Goal: Transaction & Acquisition: Purchase product/service

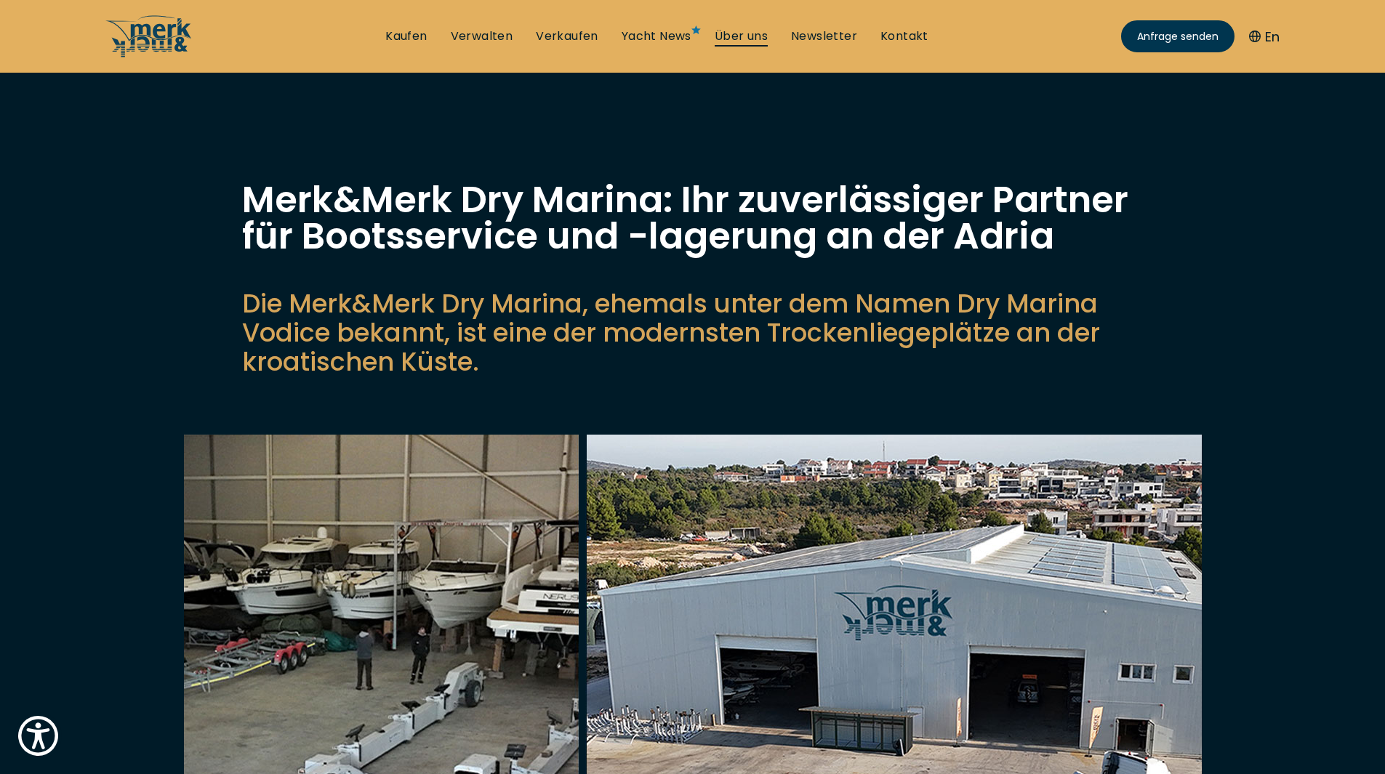
click at [753, 31] on link "Über uns" at bounding box center [741, 36] width 53 height 16
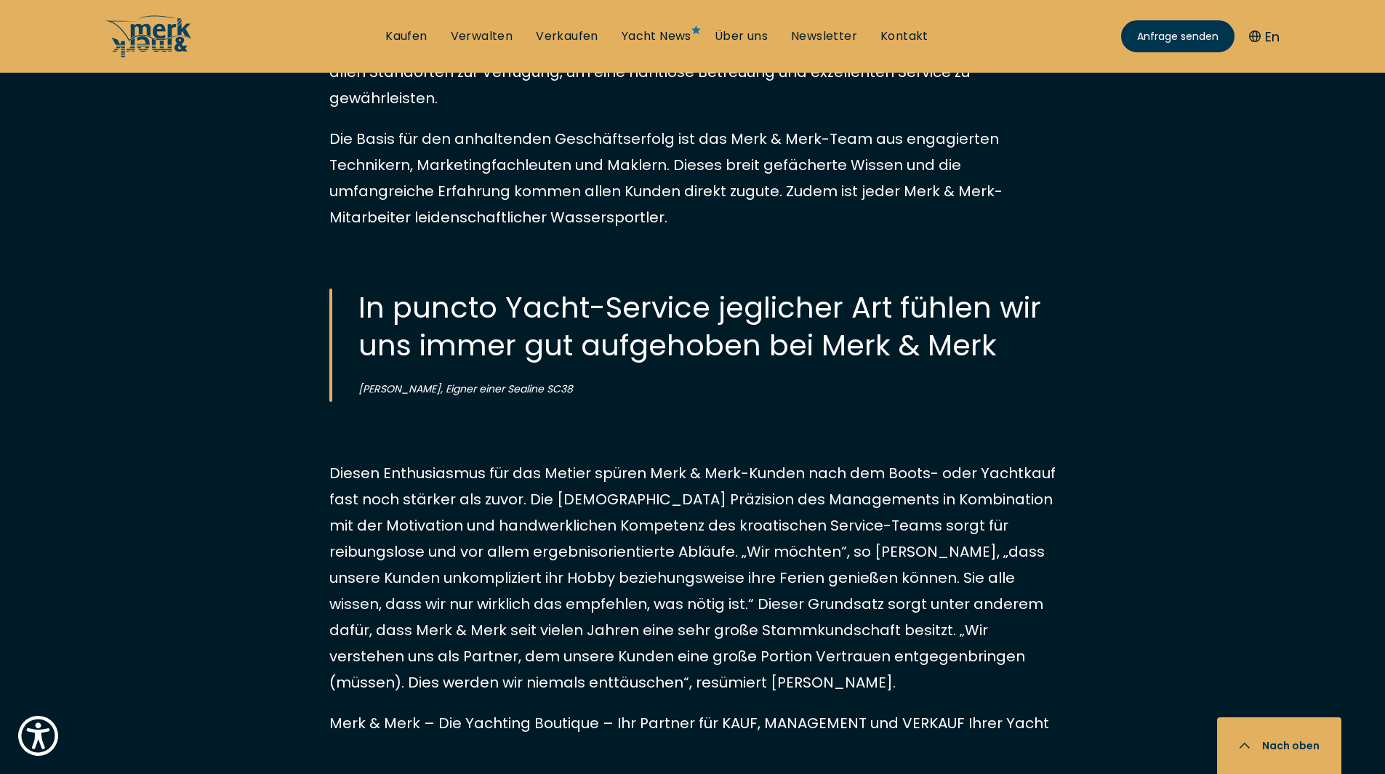
scroll to position [1672, 0]
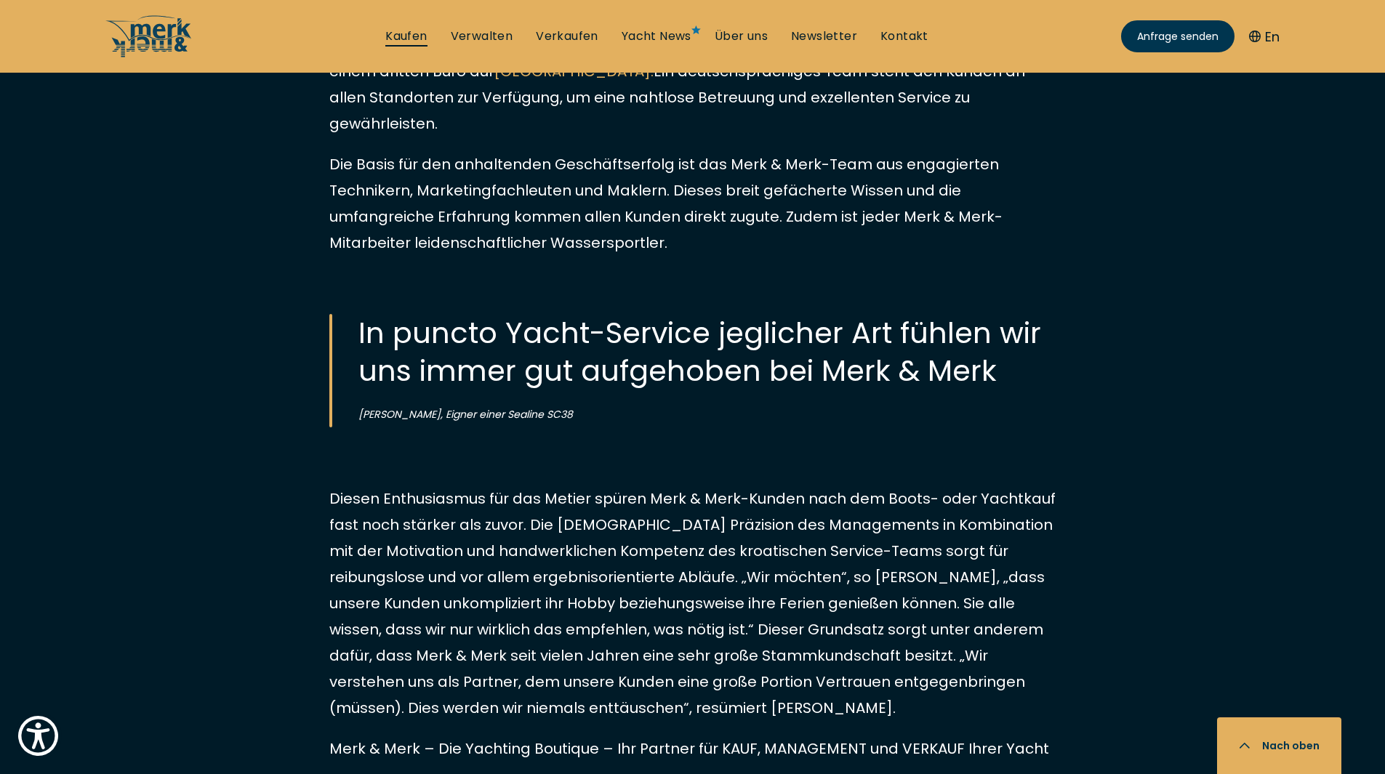
click at [412, 31] on link "Kaufen" at bounding box center [405, 36] width 41 height 16
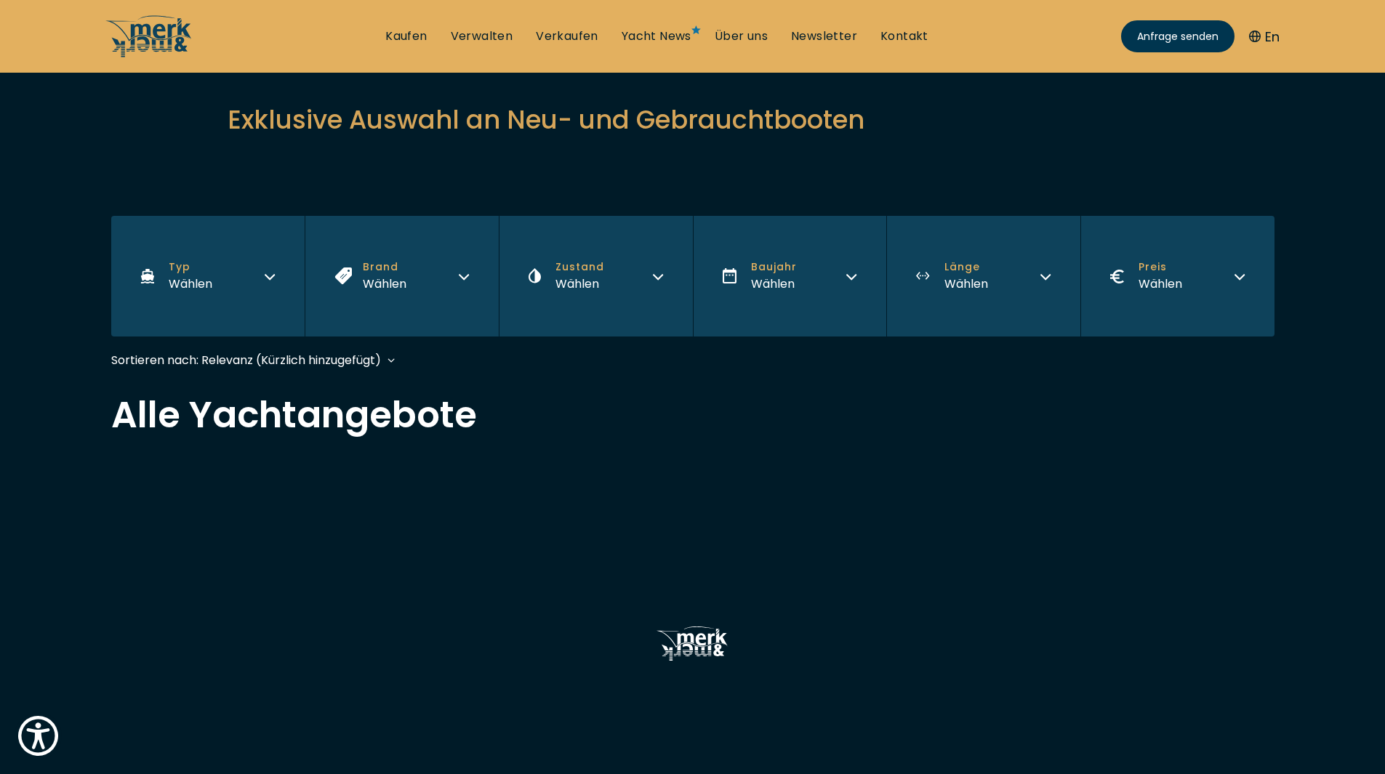
scroll to position [145, 0]
click at [929, 280] on button "Länge Wählen" at bounding box center [983, 274] width 194 height 121
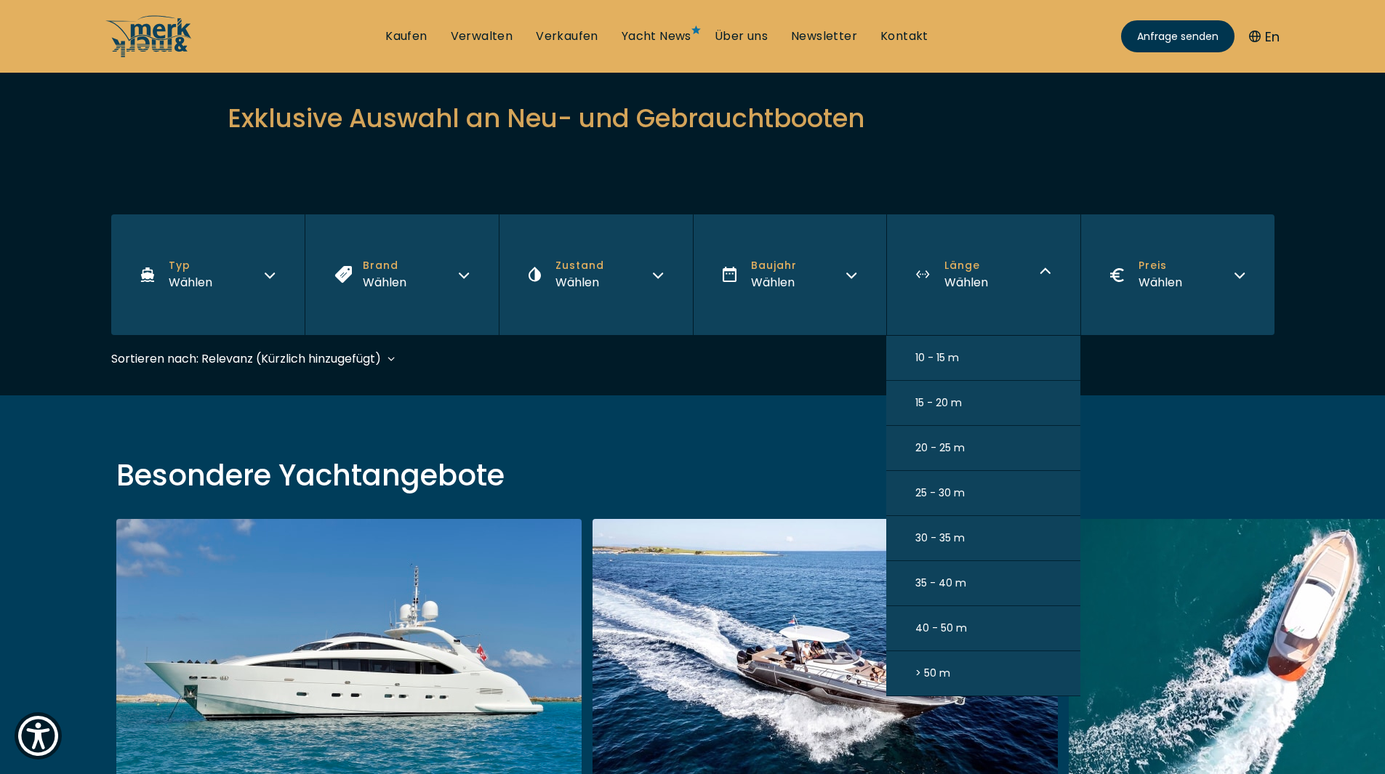
click at [961, 405] on span "15 - 20 m" at bounding box center [938, 403] width 47 height 15
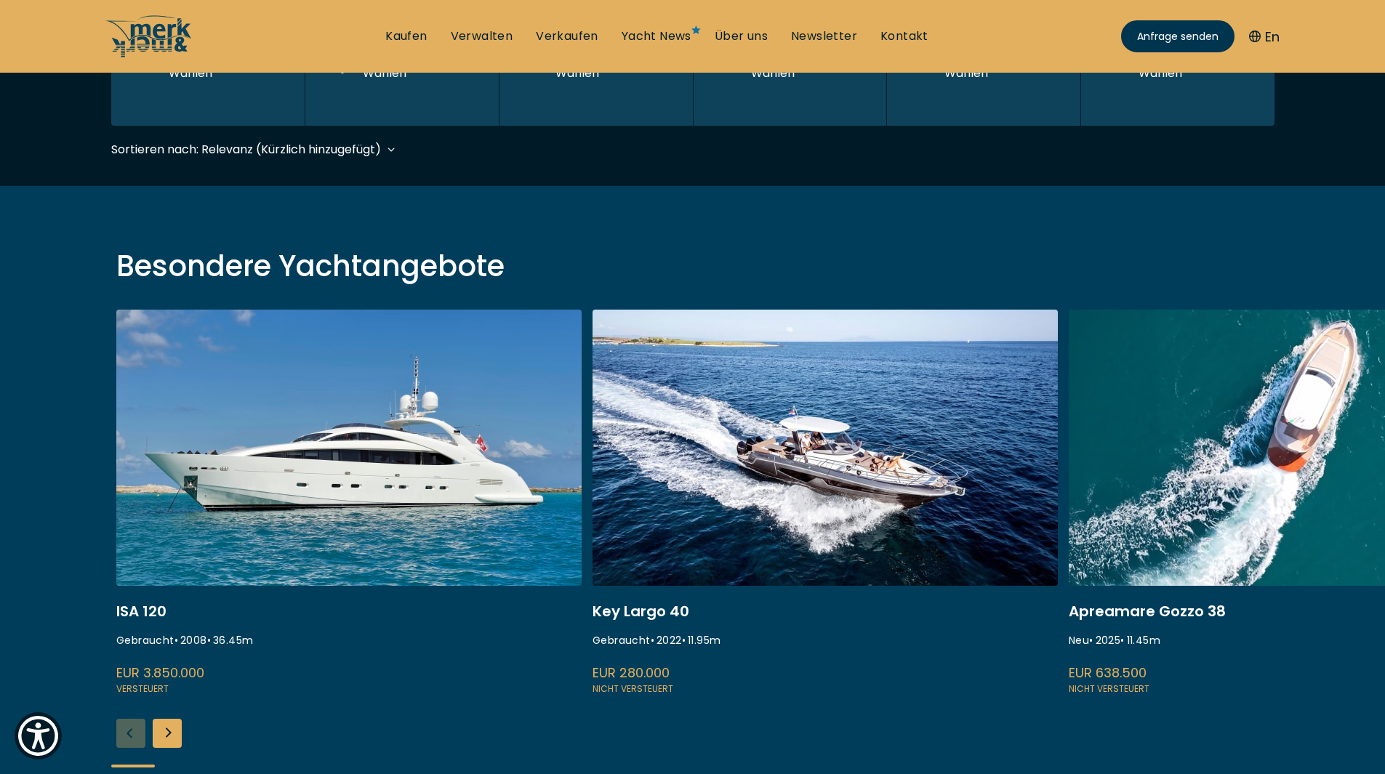
scroll to position [360, 0]
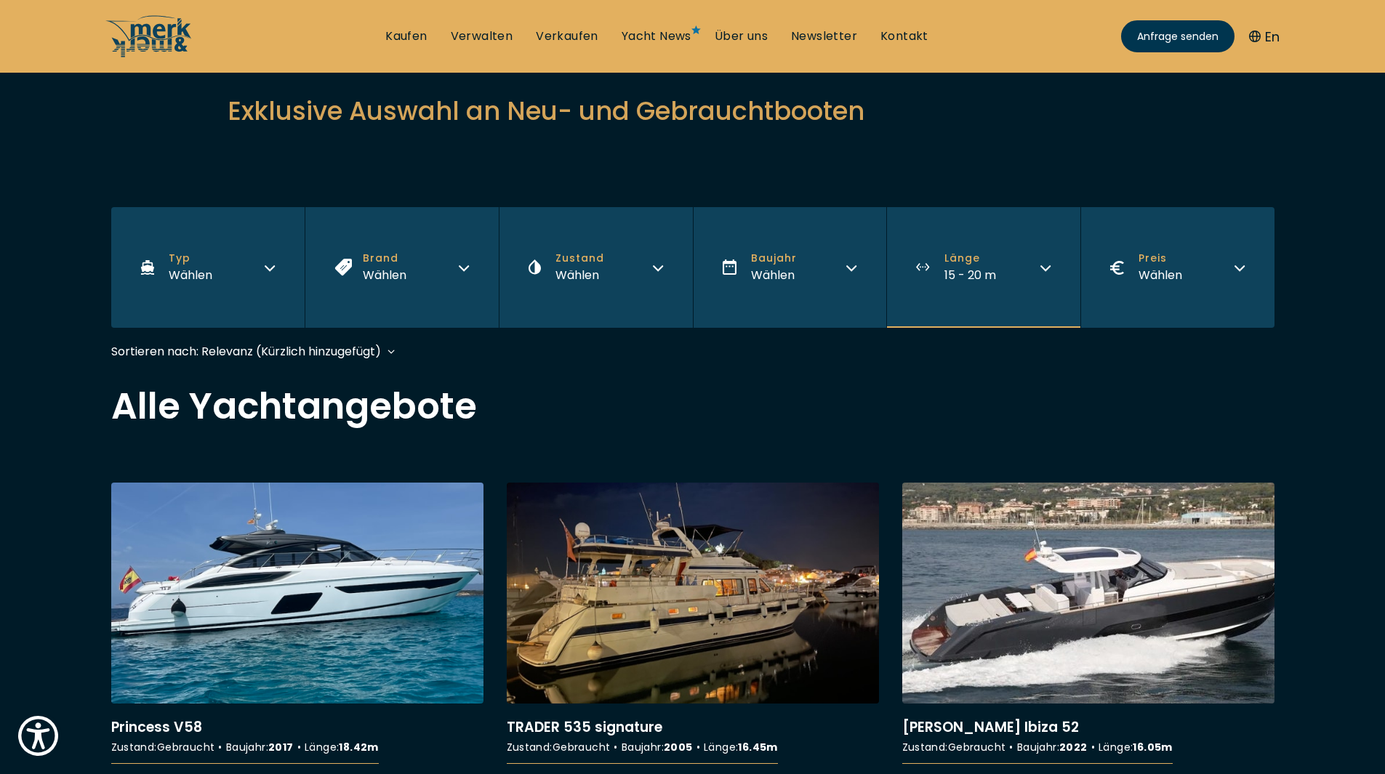
scroll to position [145, 0]
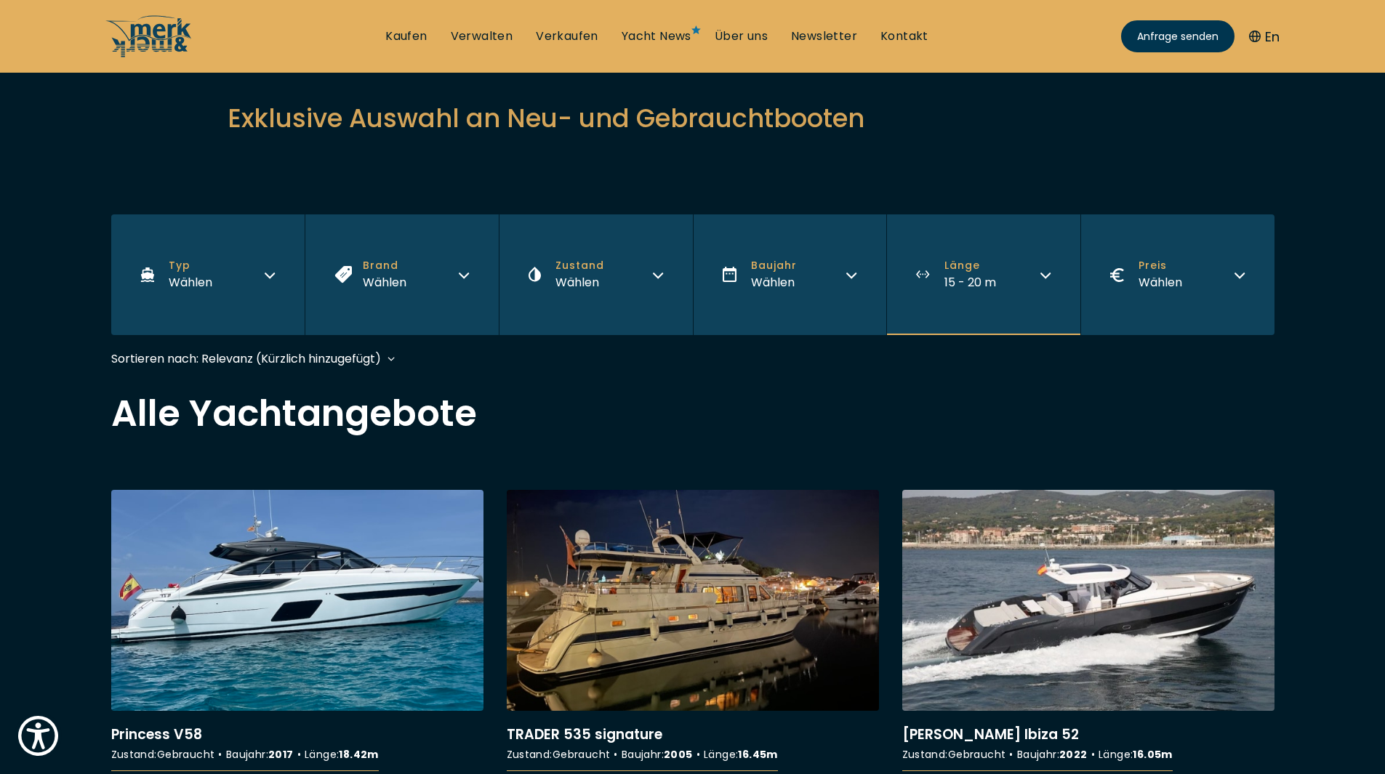
click at [986, 285] on span "15 - 20 m" at bounding box center [970, 282] width 52 height 17
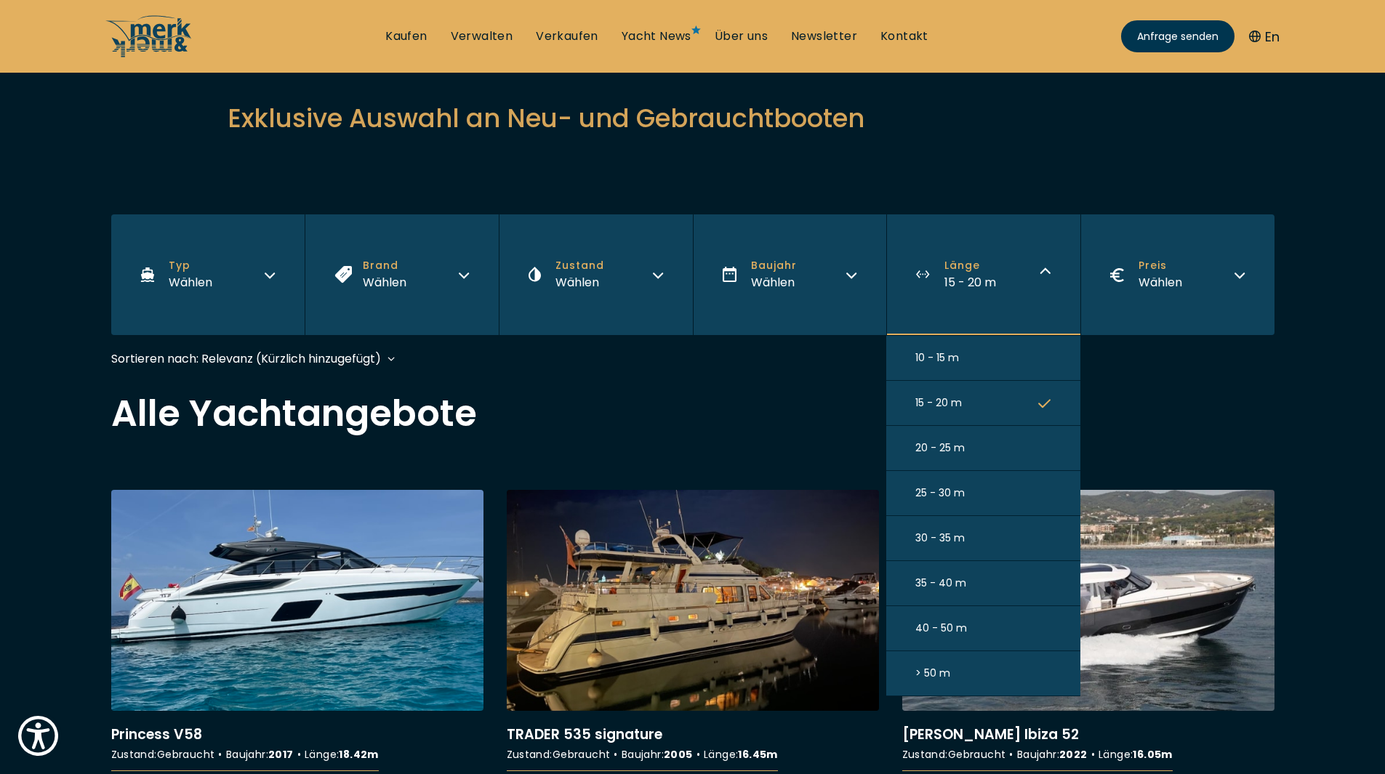
click at [976, 358] on button "10 - 15 m" at bounding box center [983, 358] width 194 height 45
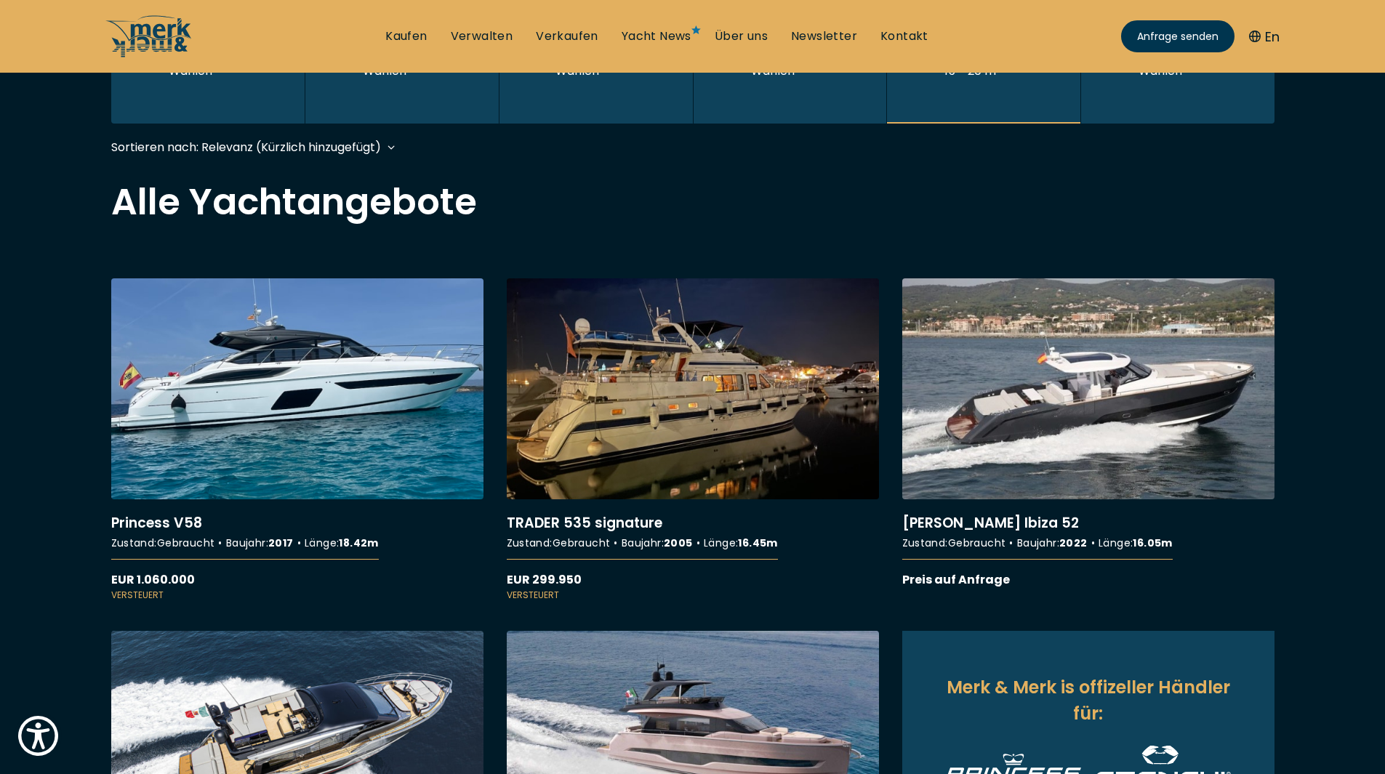
scroll to position [360, 0]
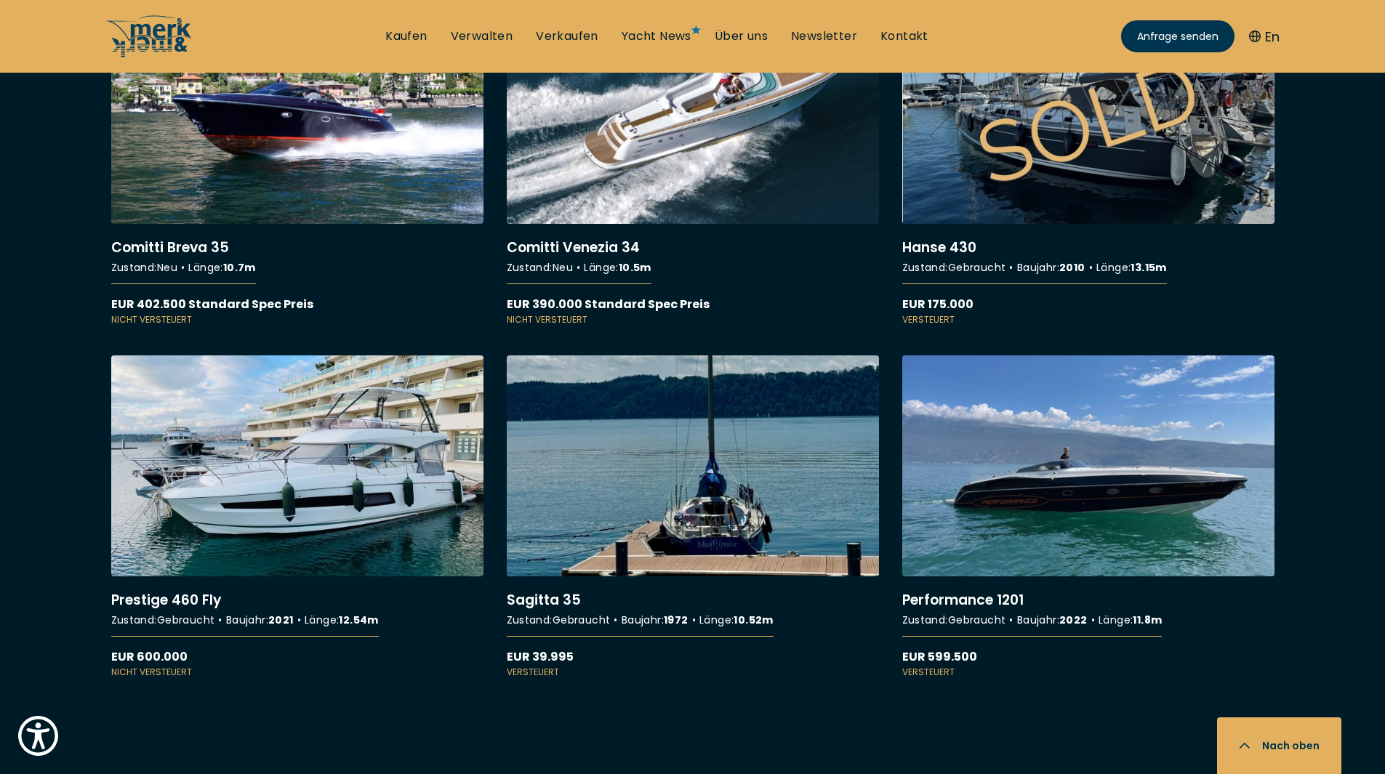
scroll to position [3199, 0]
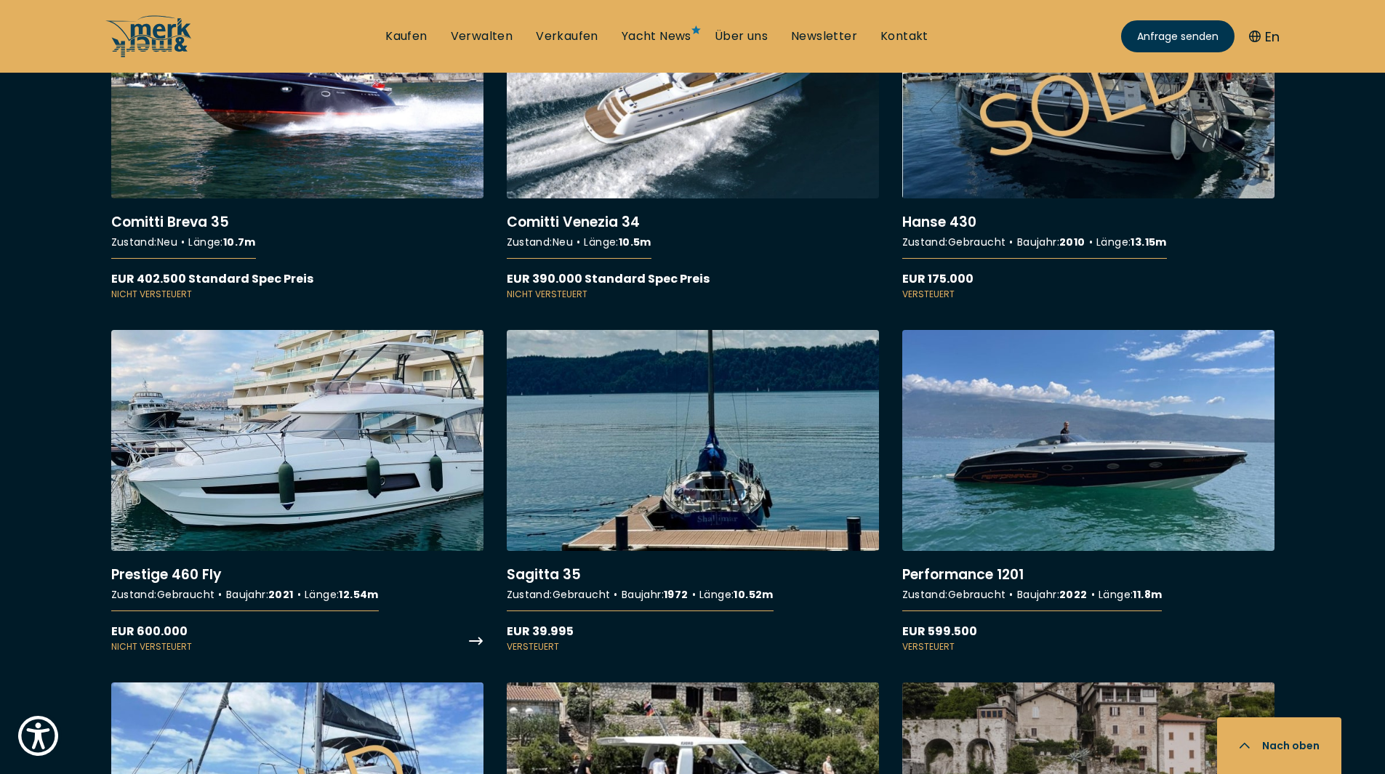
click at [371, 507] on link "More details about Prestige 460 Fly" at bounding box center [297, 492] width 372 height 324
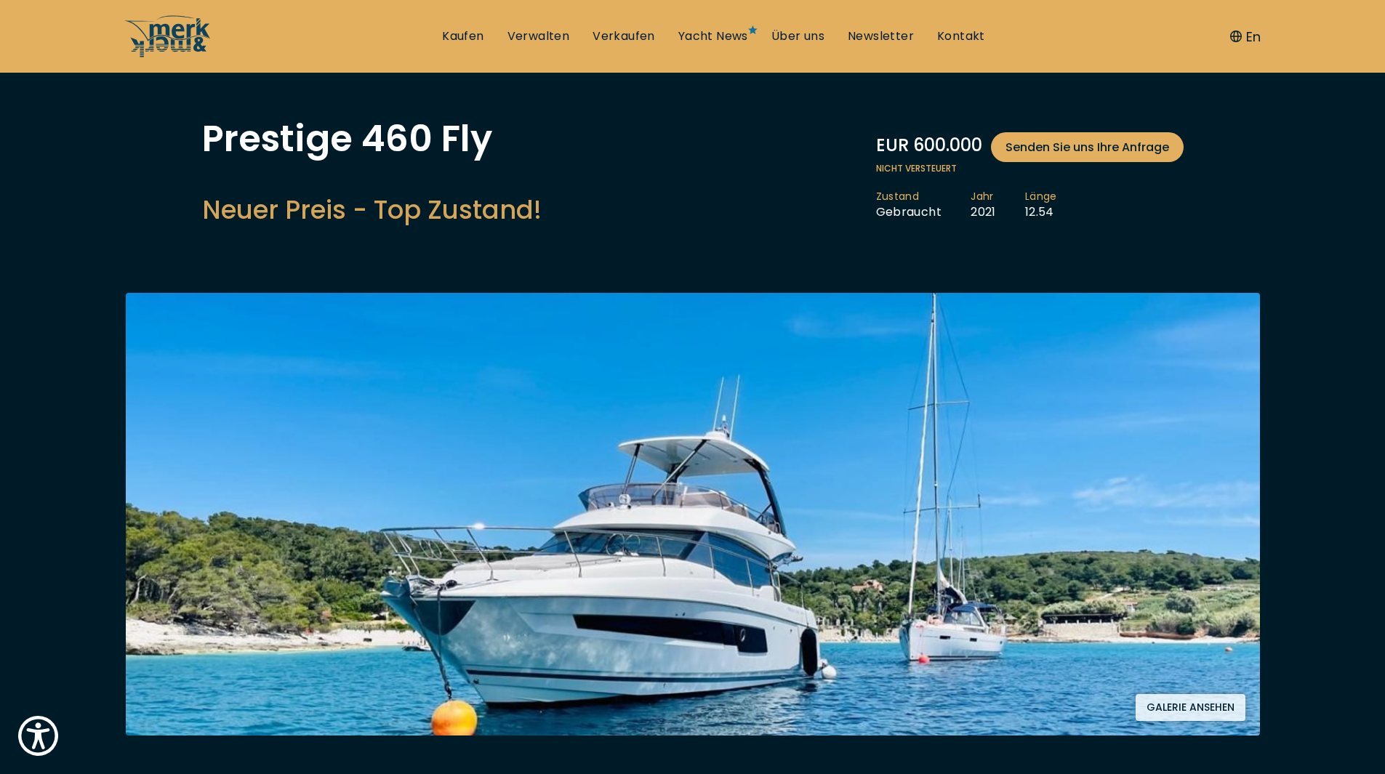
scroll to position [218, 0]
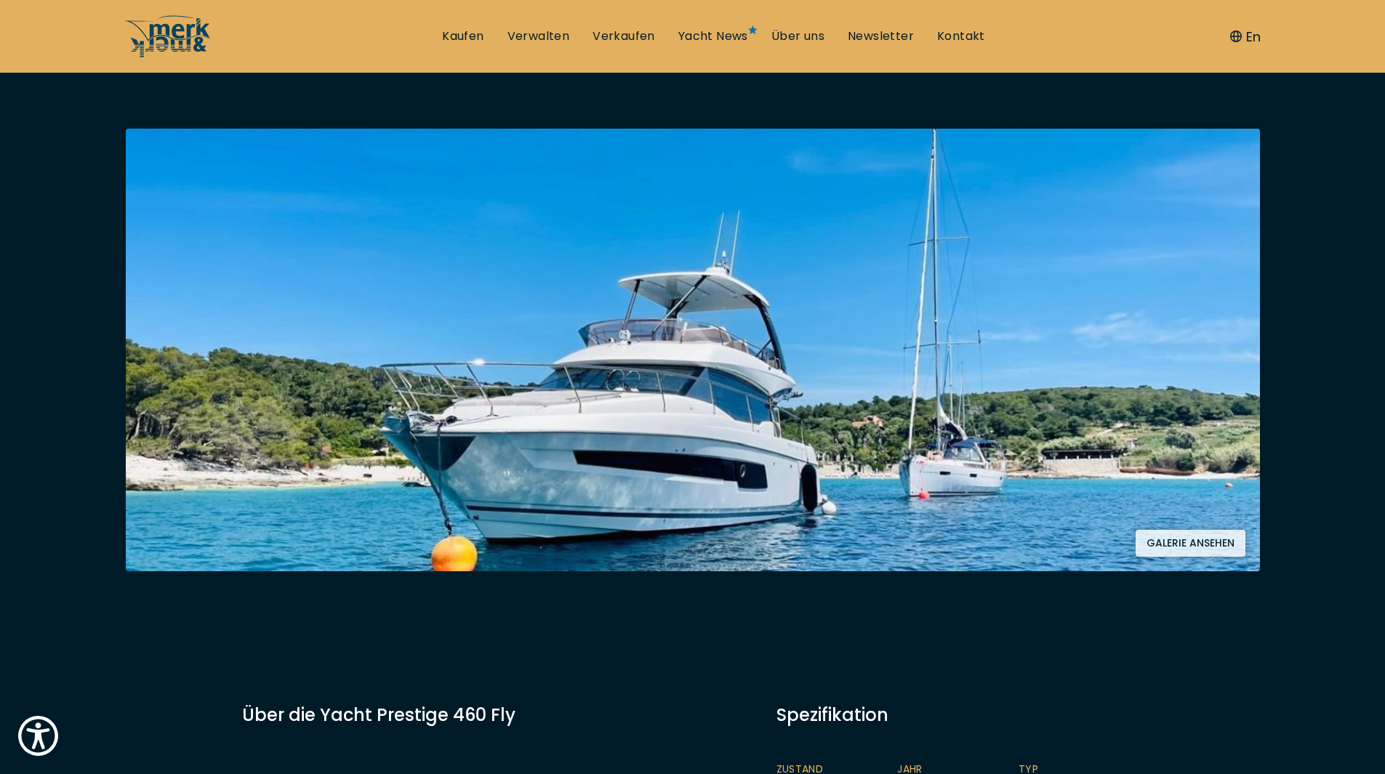
click at [1221, 544] on button "Galerie ansehen" at bounding box center [1191, 543] width 110 height 27
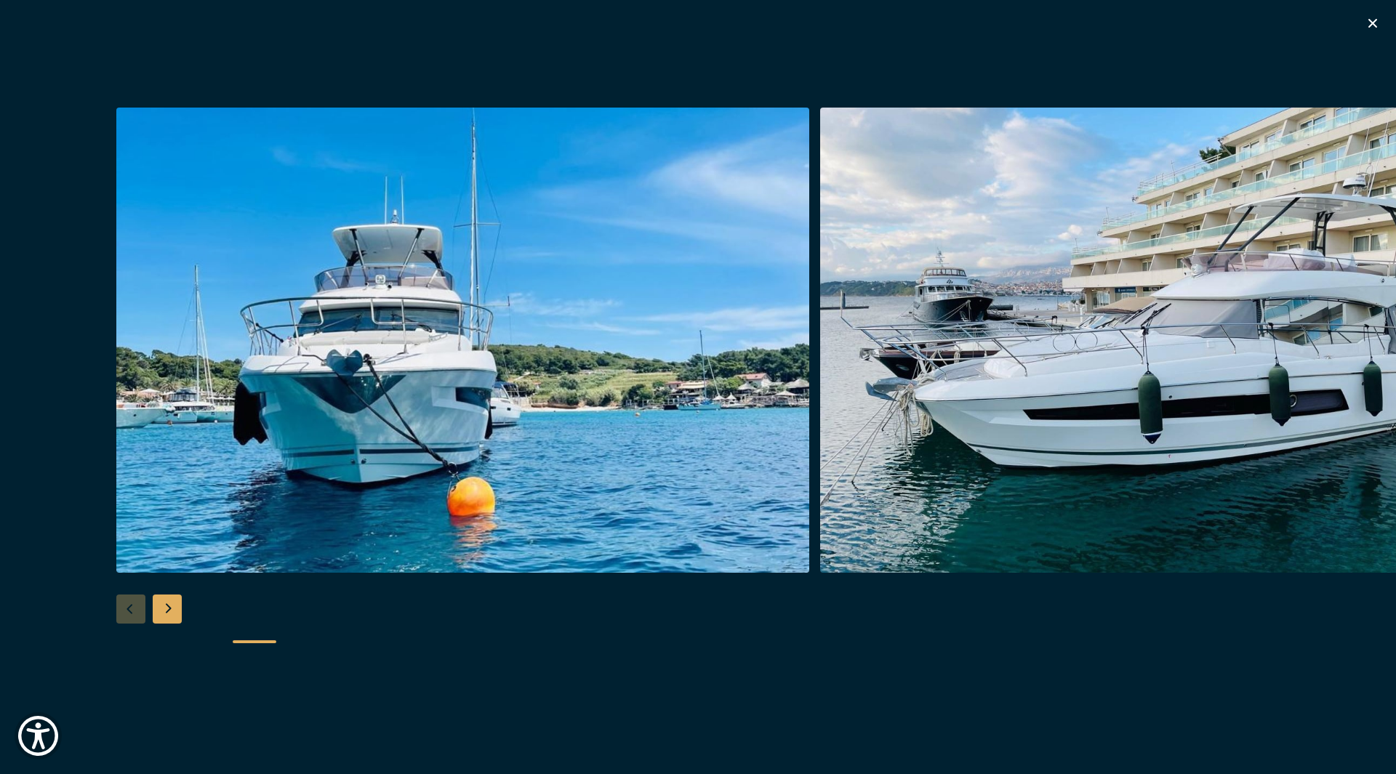
click at [181, 602] on div "Next slide" at bounding box center [167, 609] width 29 height 29
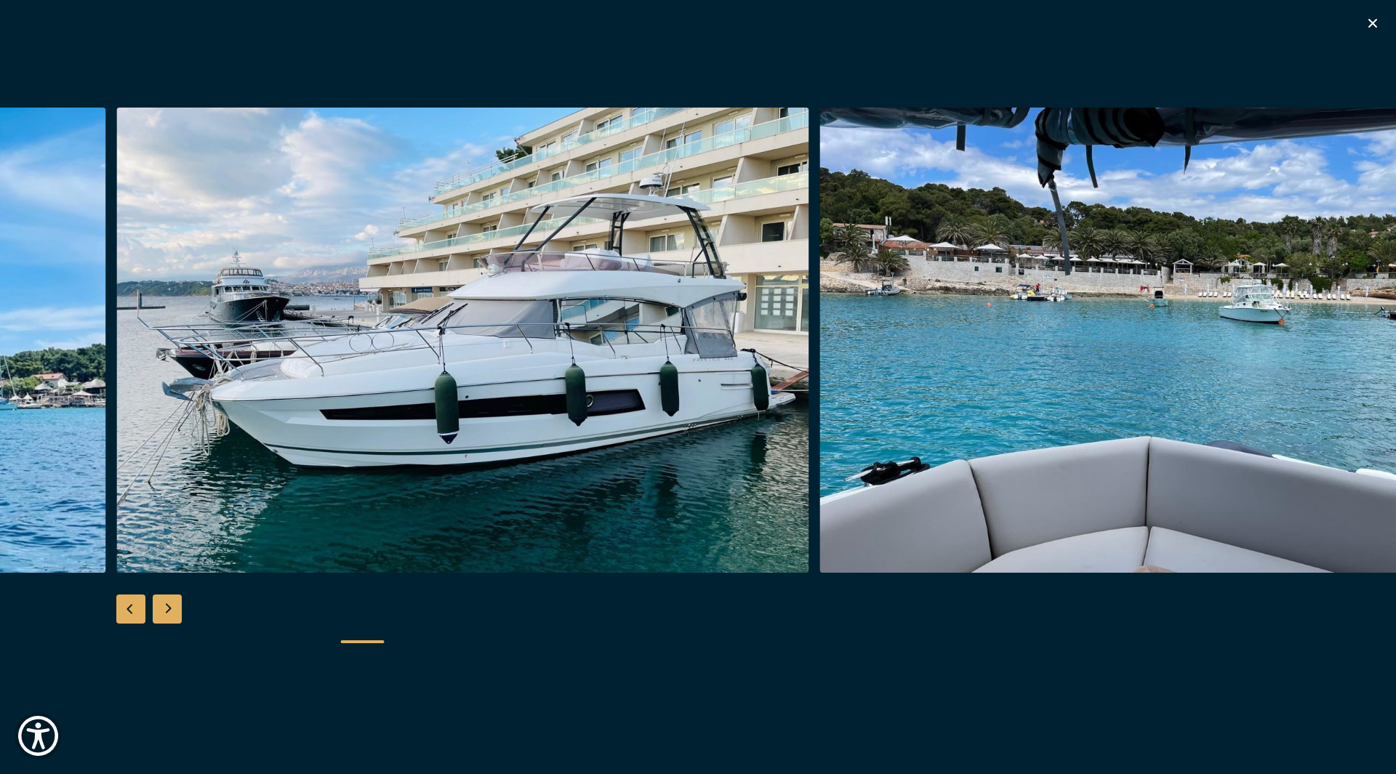
click at [181, 602] on div "Next slide" at bounding box center [167, 609] width 29 height 29
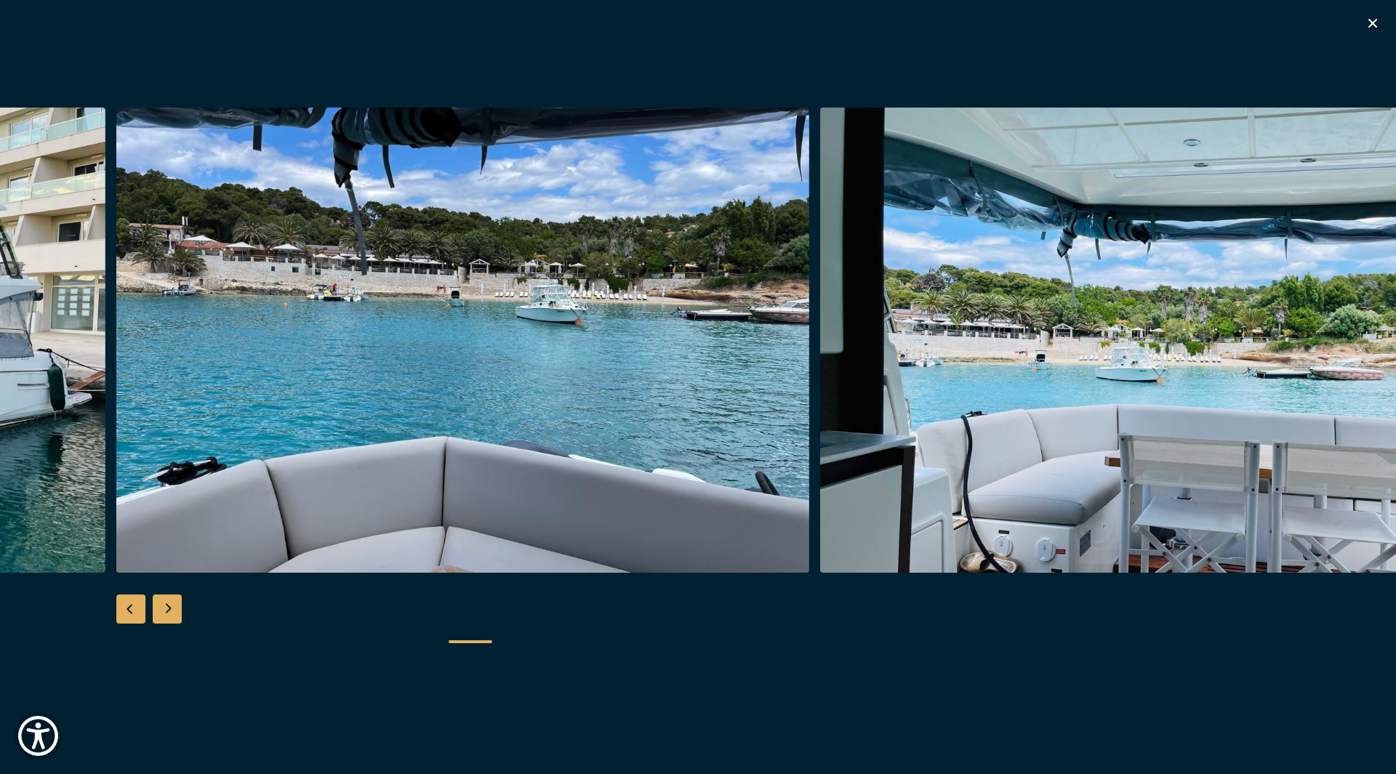
click at [181, 602] on div "Next slide" at bounding box center [167, 609] width 29 height 29
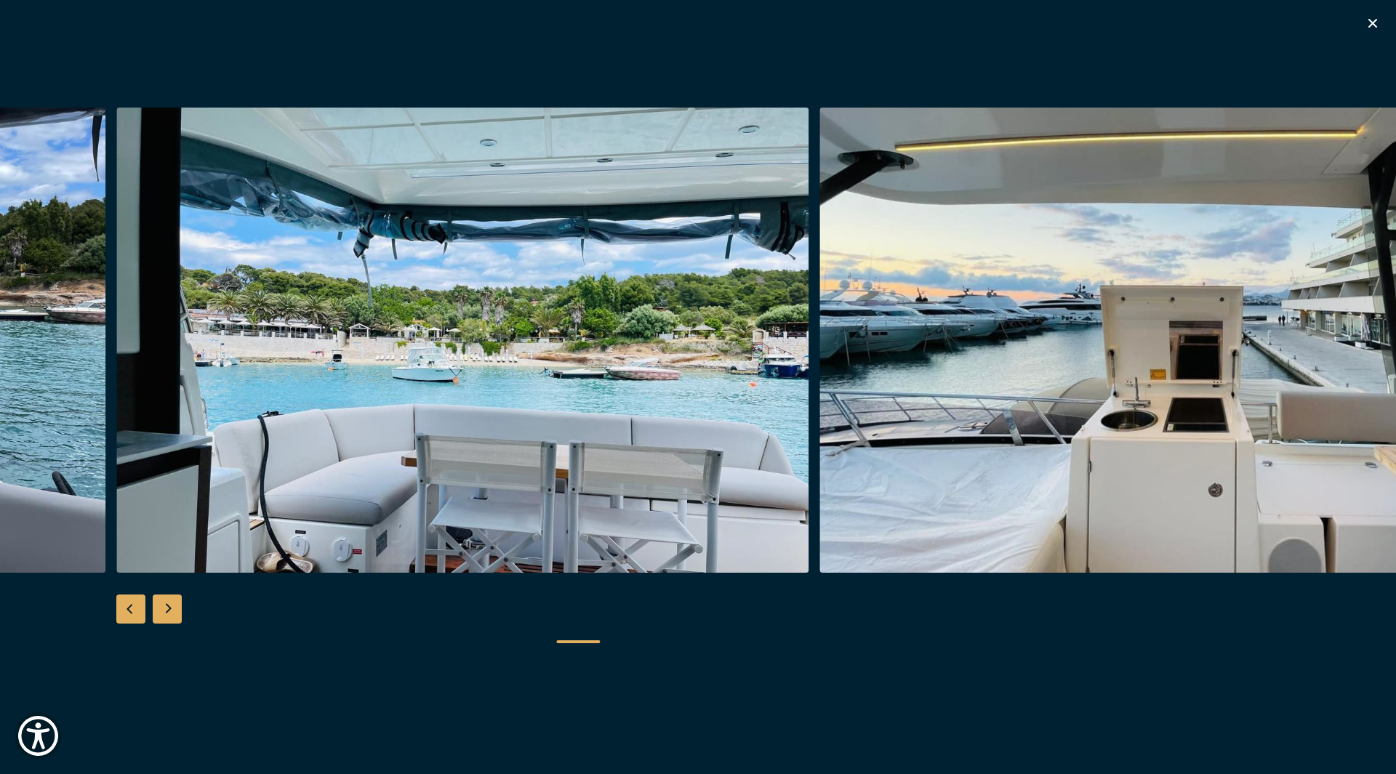
click at [181, 602] on div "Next slide" at bounding box center [167, 609] width 29 height 29
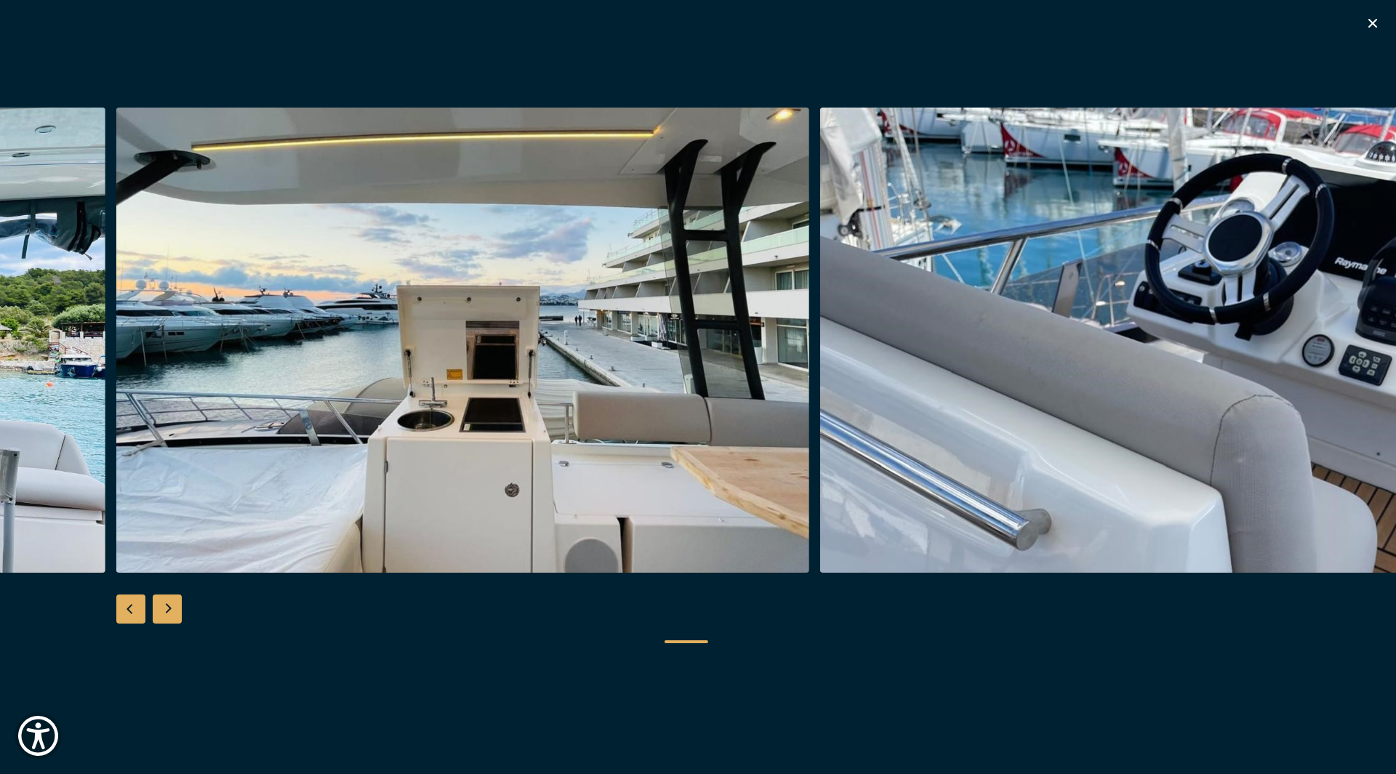
click at [181, 602] on div "Next slide" at bounding box center [167, 609] width 29 height 29
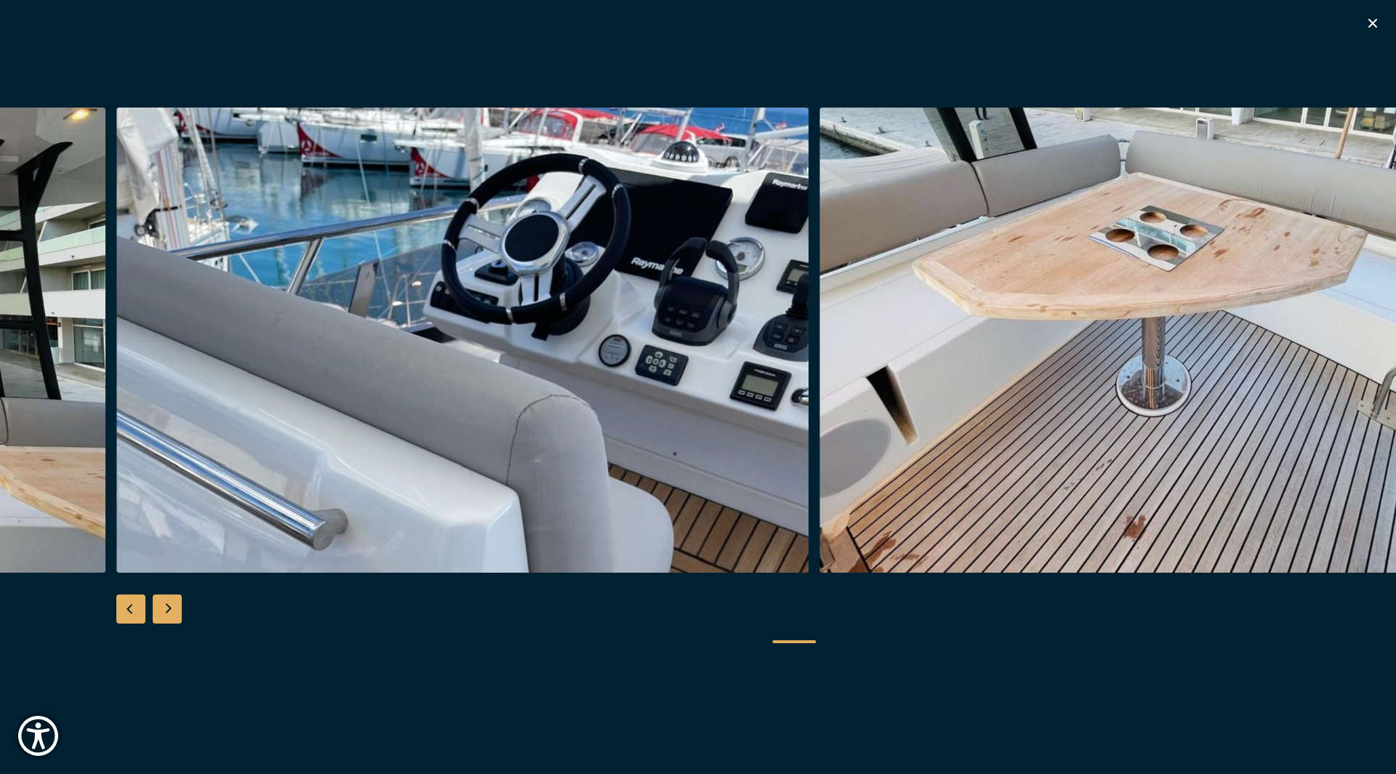
click at [181, 602] on div "Next slide" at bounding box center [167, 609] width 29 height 29
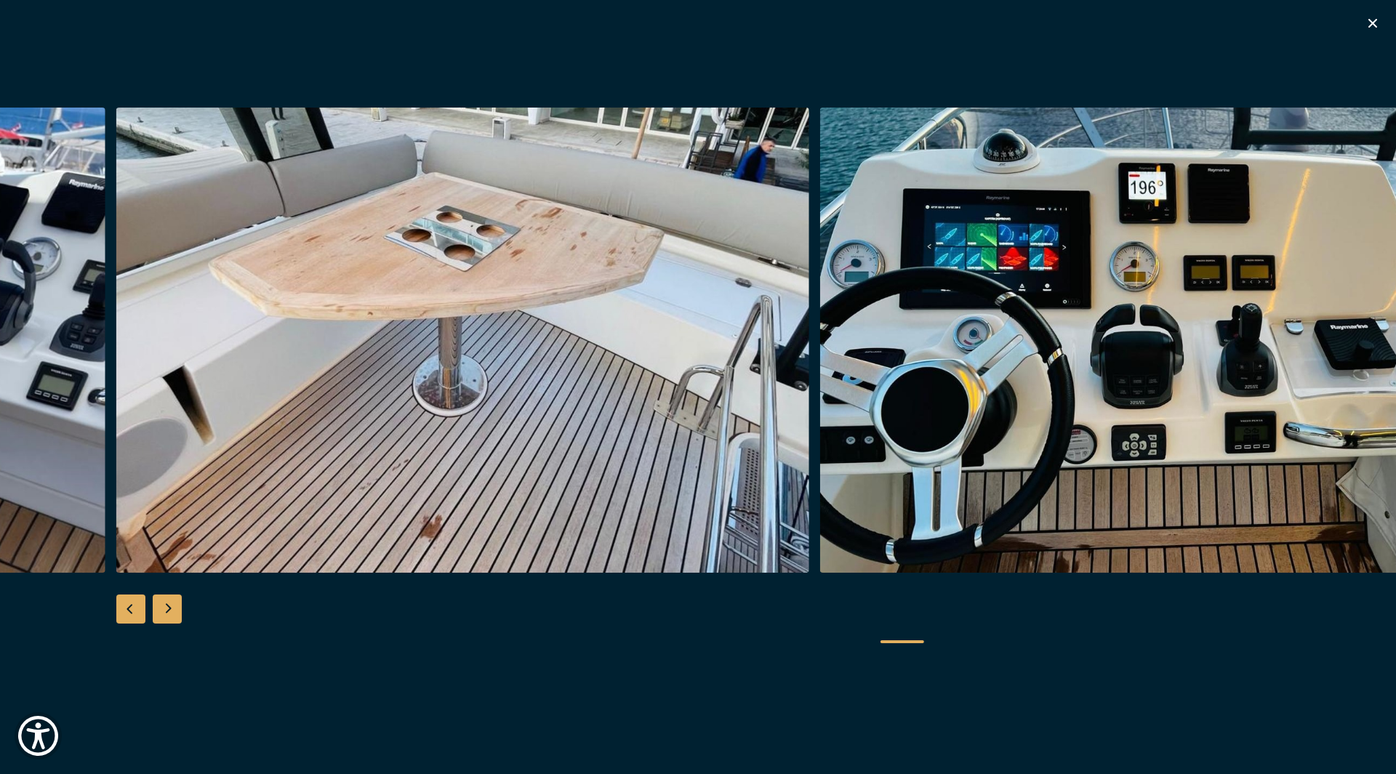
click at [181, 602] on div "Next slide" at bounding box center [167, 609] width 29 height 29
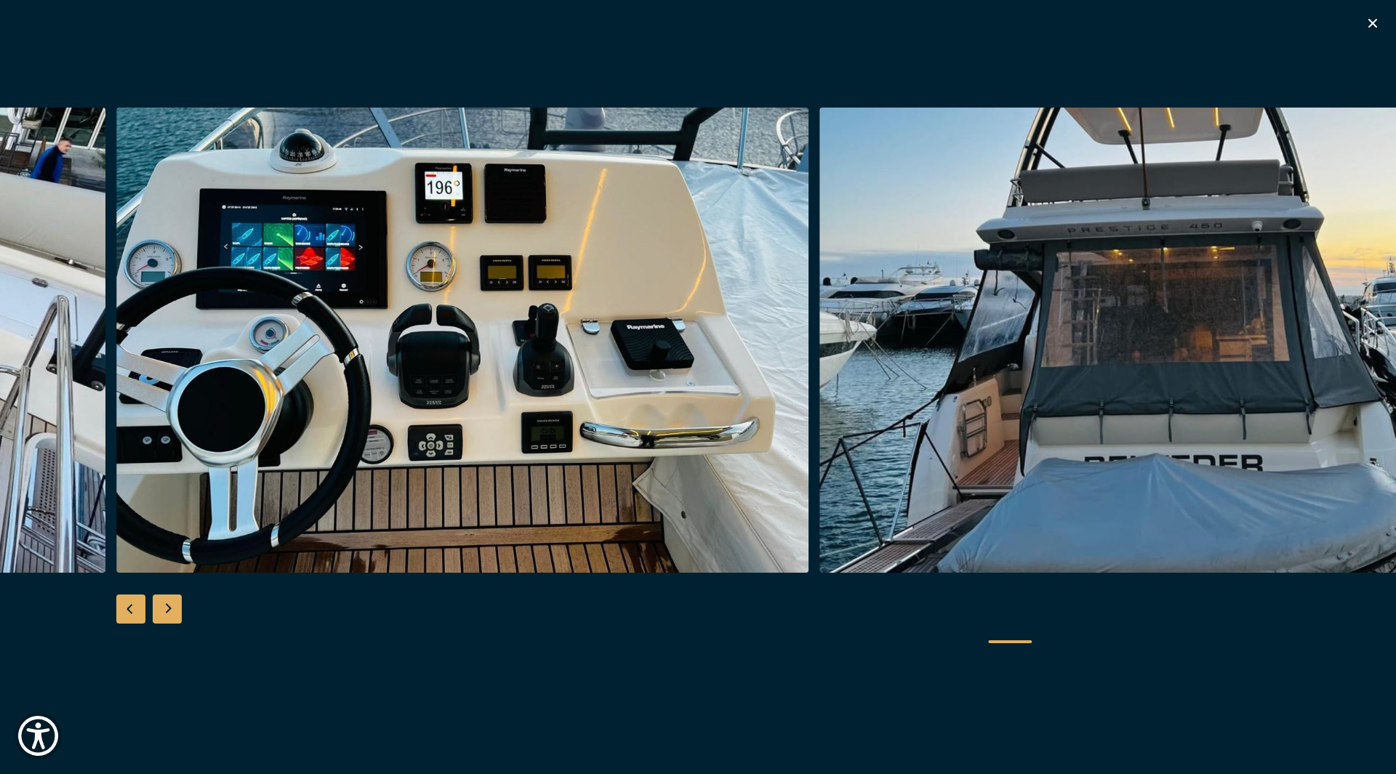
click at [181, 602] on div "Next slide" at bounding box center [167, 609] width 29 height 29
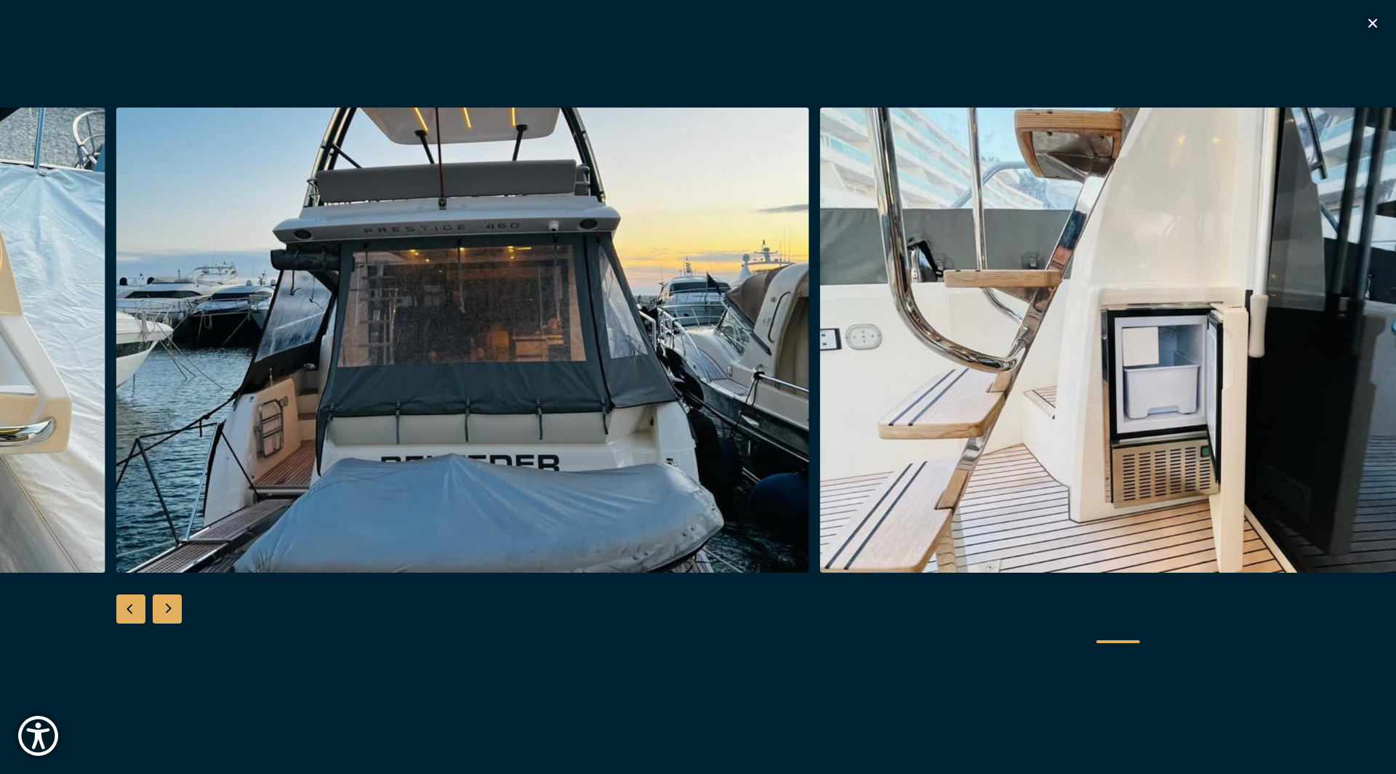
click at [181, 602] on div "Next slide" at bounding box center [167, 609] width 29 height 29
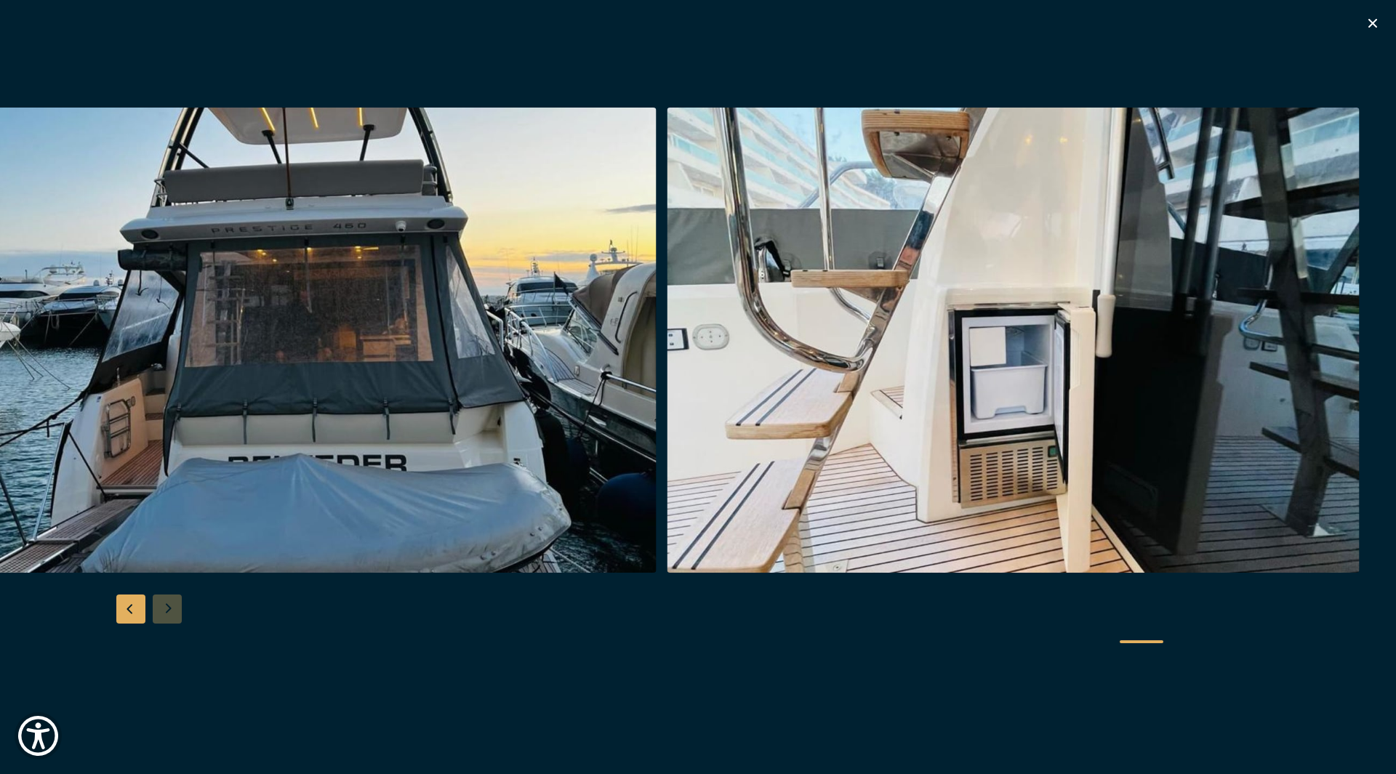
click at [181, 602] on div at bounding box center [698, 388] width 1396 height 560
click at [165, 606] on div at bounding box center [698, 388] width 1396 height 560
click at [1377, 22] on icon "button" at bounding box center [1372, 23] width 17 height 17
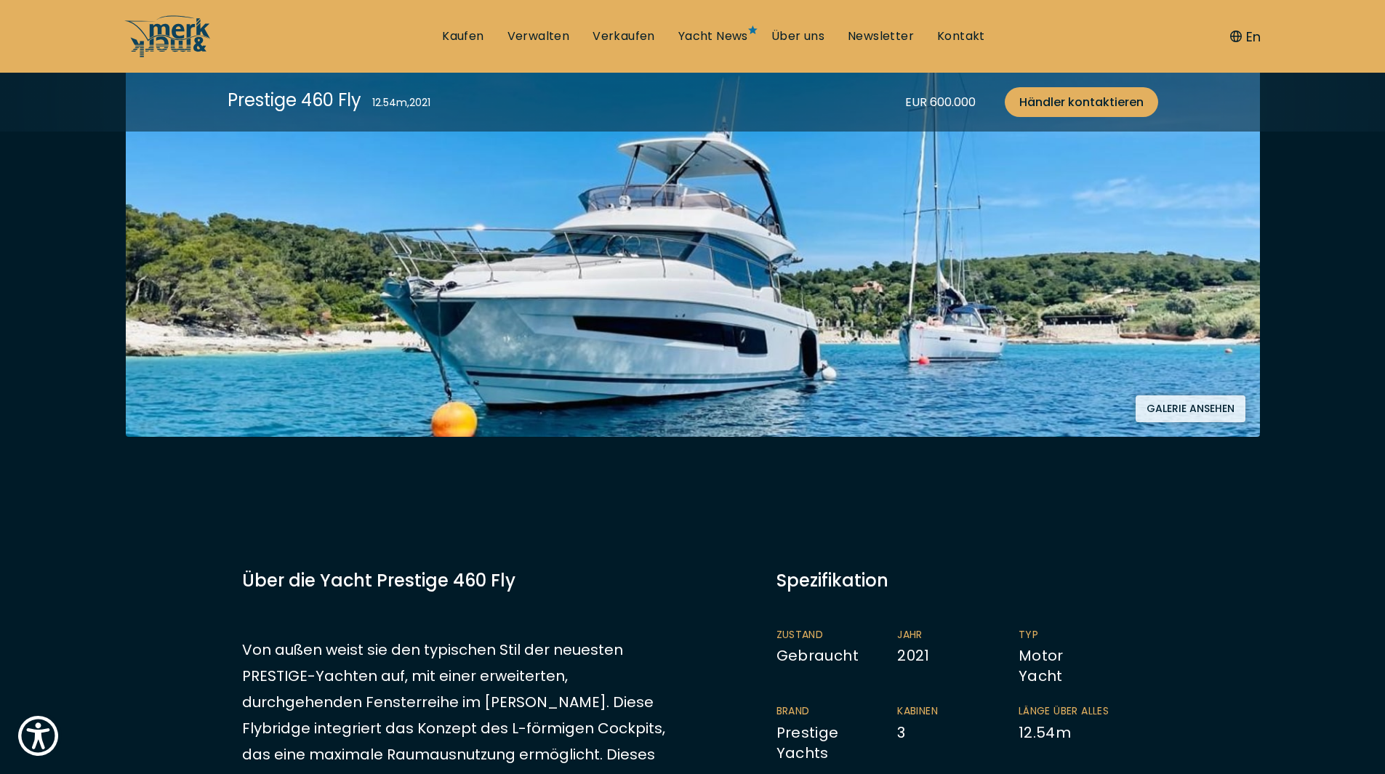
scroll to position [582, 0]
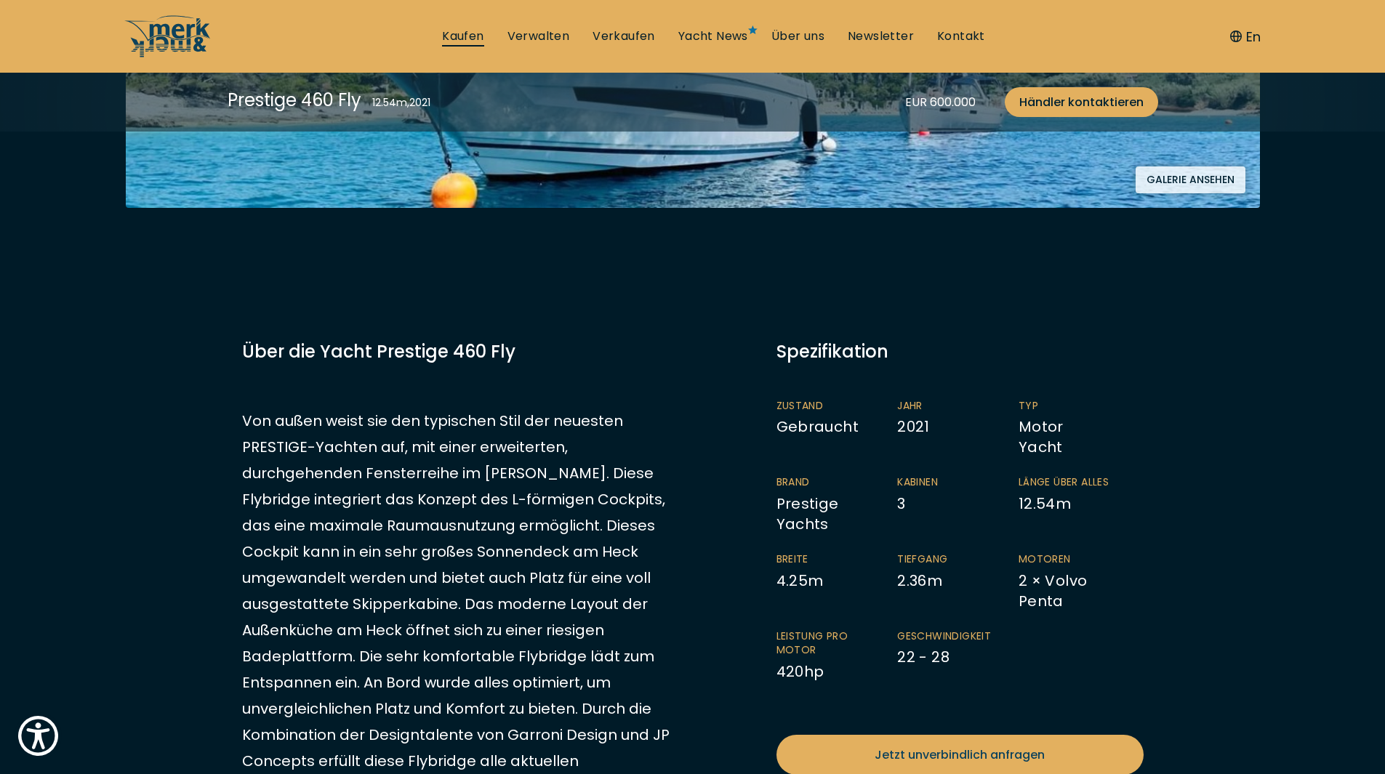
click at [468, 33] on link "Kaufen" at bounding box center [462, 36] width 41 height 16
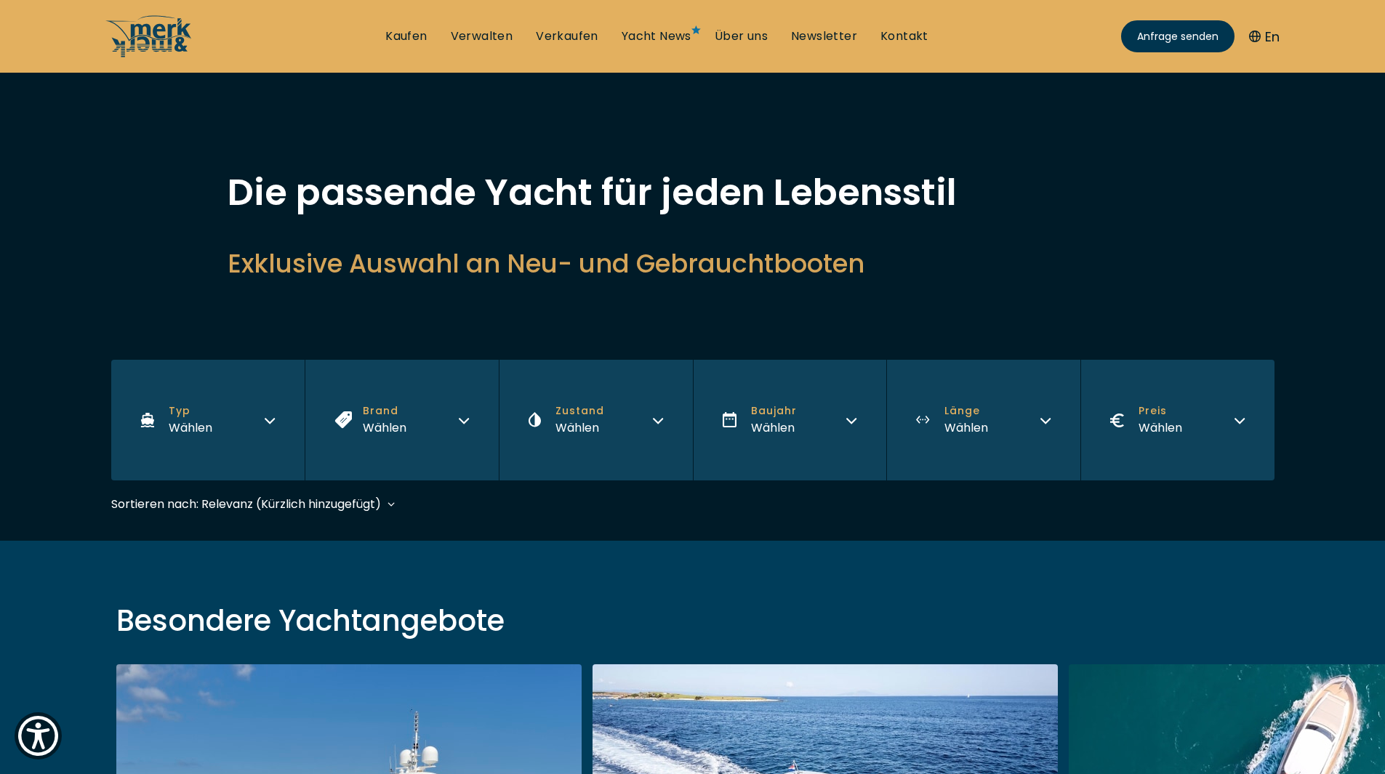
click at [992, 428] on button "Länge Wählen" at bounding box center [983, 420] width 194 height 121
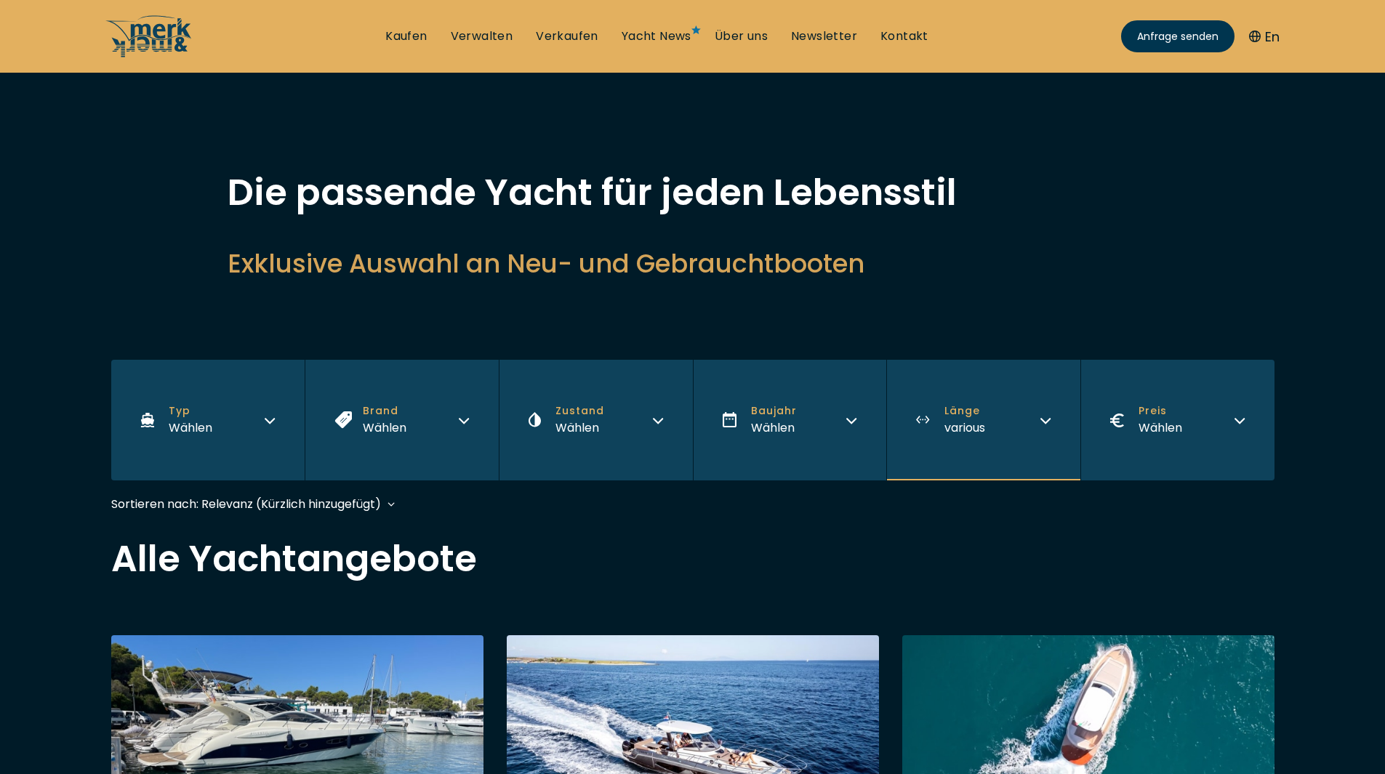
click at [981, 399] on button "Länge various" at bounding box center [983, 420] width 194 height 121
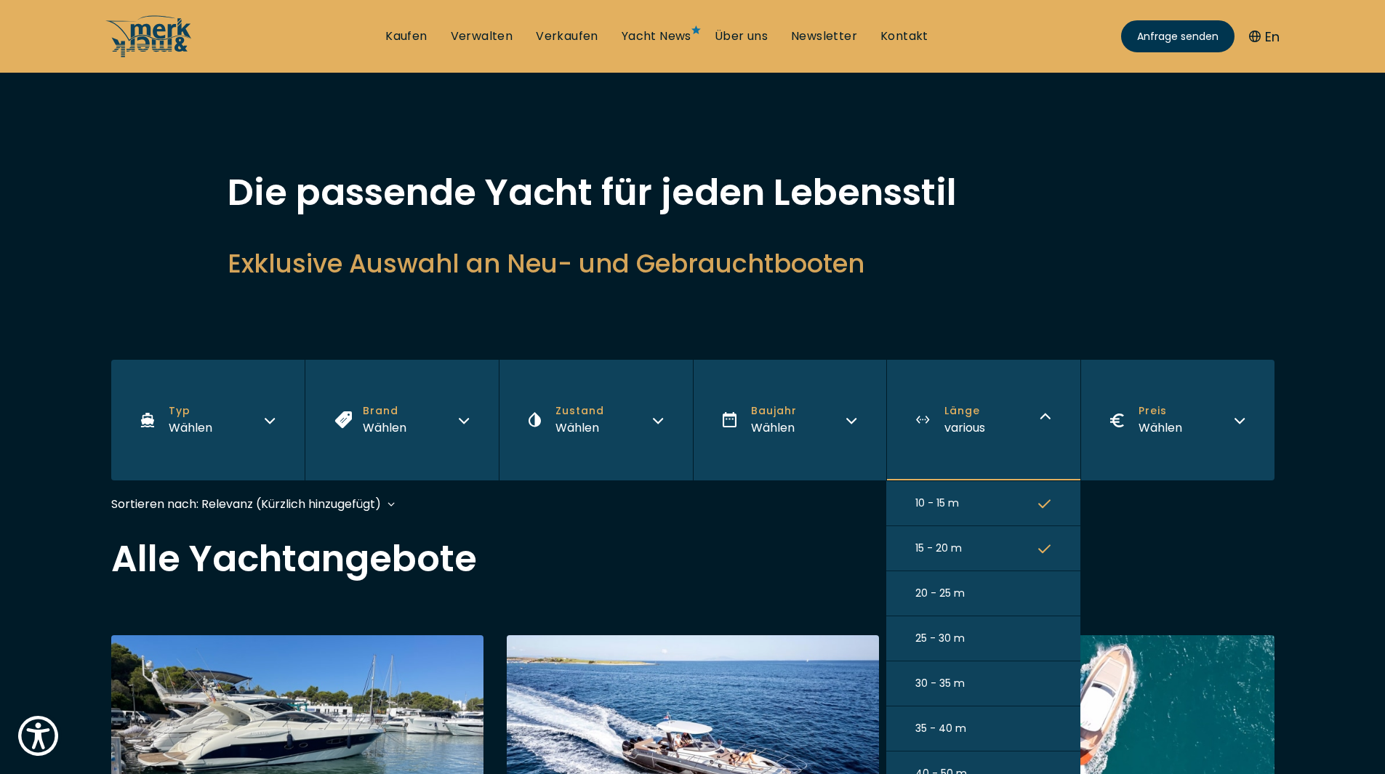
click at [1043, 545] on icon "button" at bounding box center [1045, 547] width 14 height 13
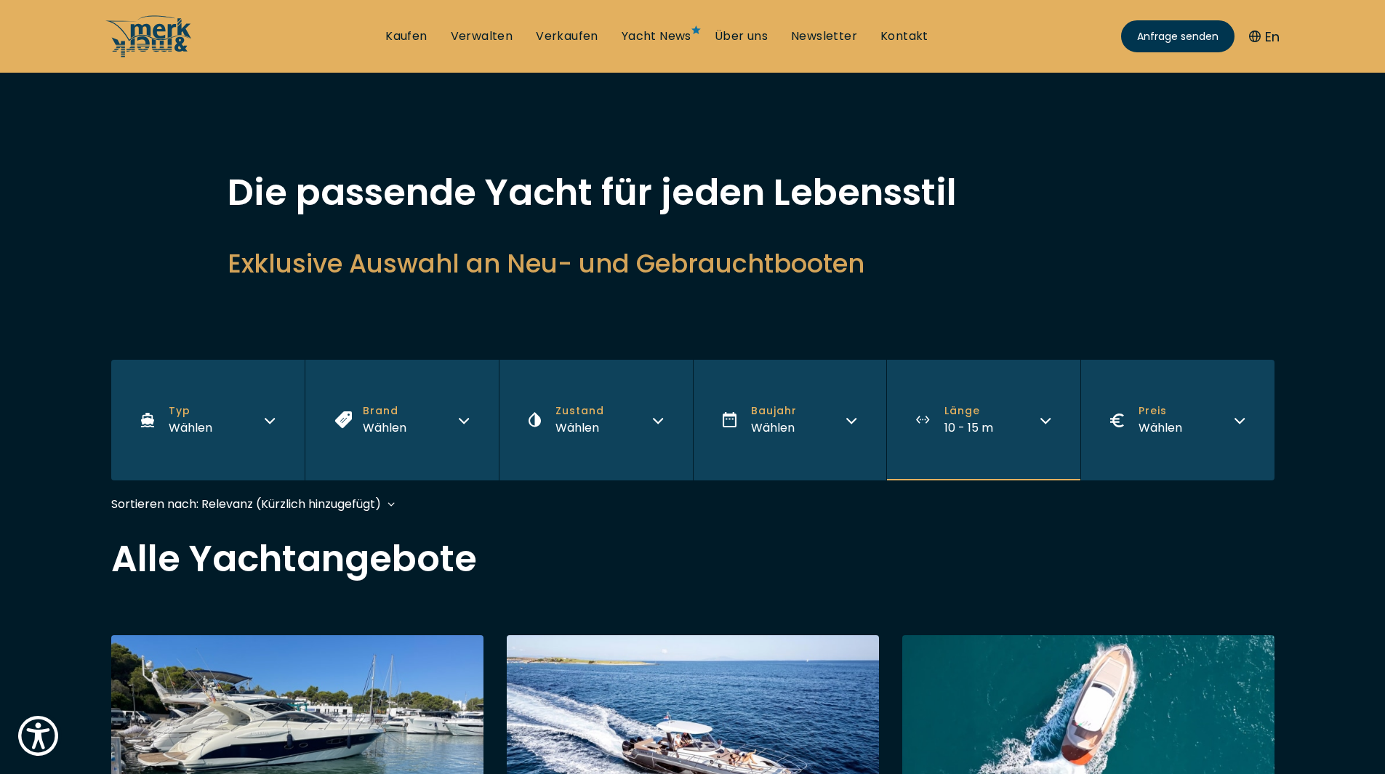
click at [1271, 510] on div "Sortieren nach: Relevanz (Kürzlich hinzugefügt) Baujahr aufsteigend Preis abste…" at bounding box center [692, 511] width 1163 height 33
click at [189, 427] on div "Wählen" at bounding box center [191, 428] width 44 height 18
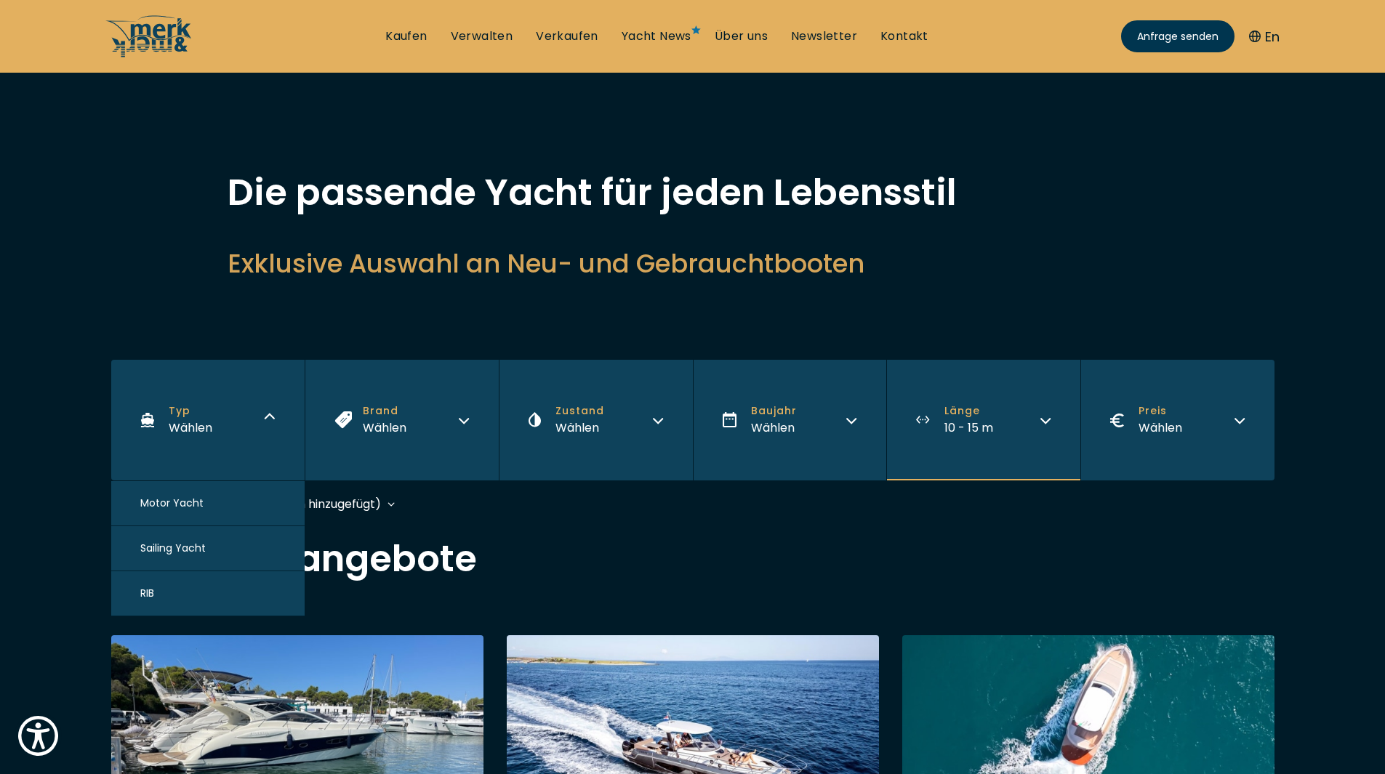
click at [194, 501] on span "Motor Yacht" at bounding box center [171, 503] width 63 height 15
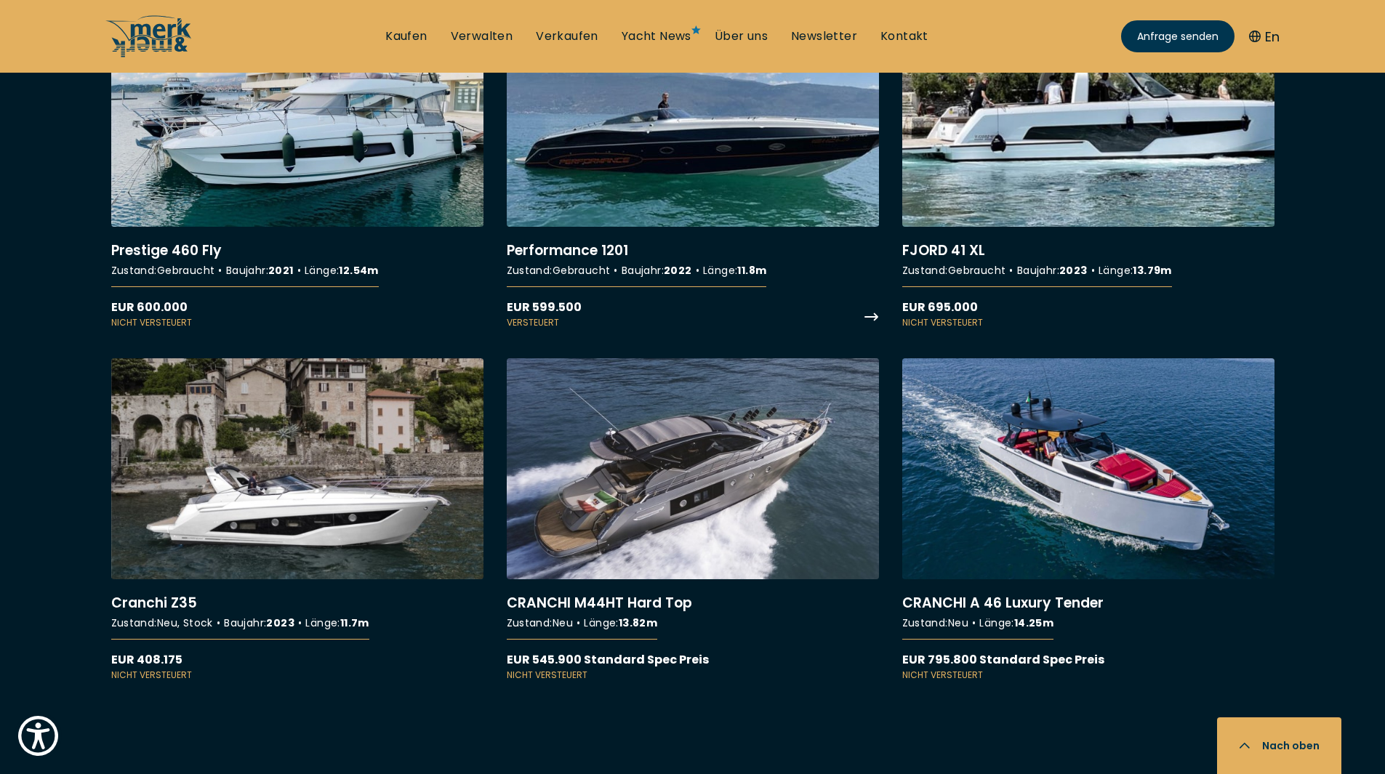
scroll to position [2619, 0]
